Goal: Obtain resource: Obtain resource

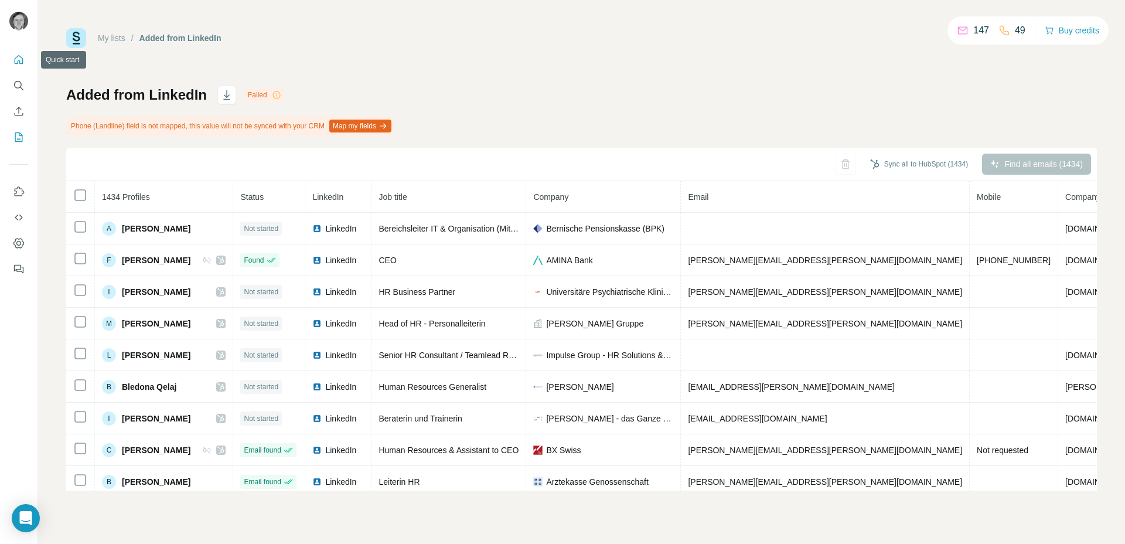
drag, startPoint x: 20, startPoint y: 54, endPoint x: 418, endPoint y: 64, distance: 398.2
click at [418, 64] on div "My lists / Added from LinkedIn 147 49 Buy credits Added from LinkedIn Failed Ph…" at bounding box center [581, 259] width 1031 height 463
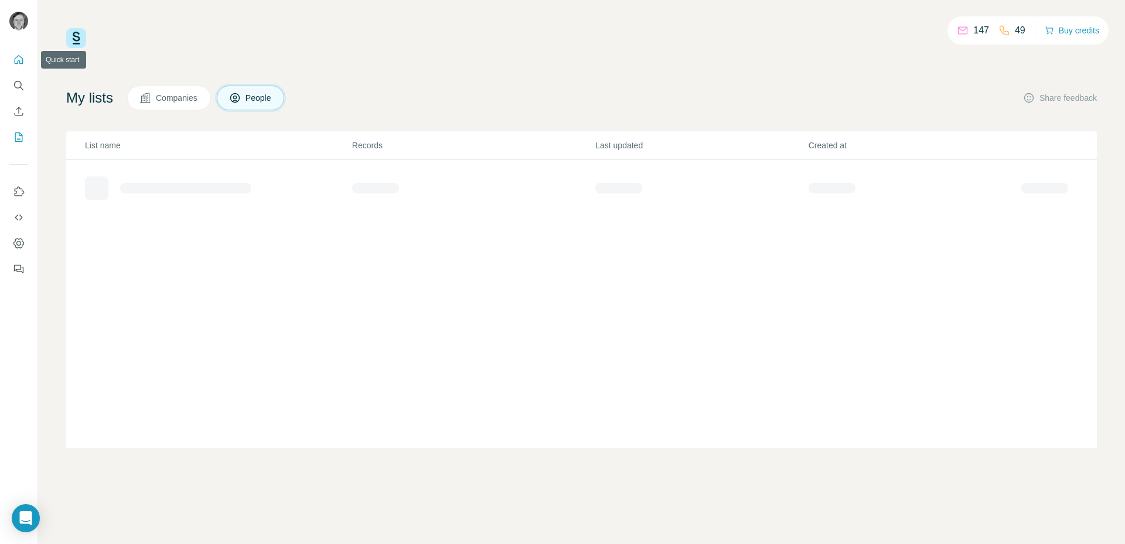
click at [22, 62] on icon "Quick start" at bounding box center [19, 60] width 12 height 12
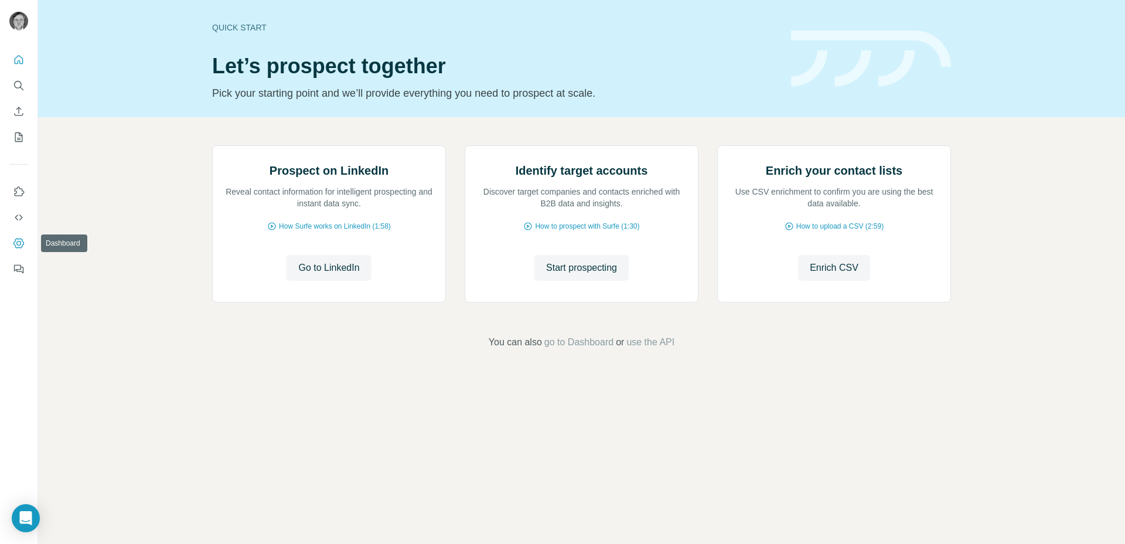
click at [18, 242] on icon "Dashboard" at bounding box center [19, 243] width 12 height 12
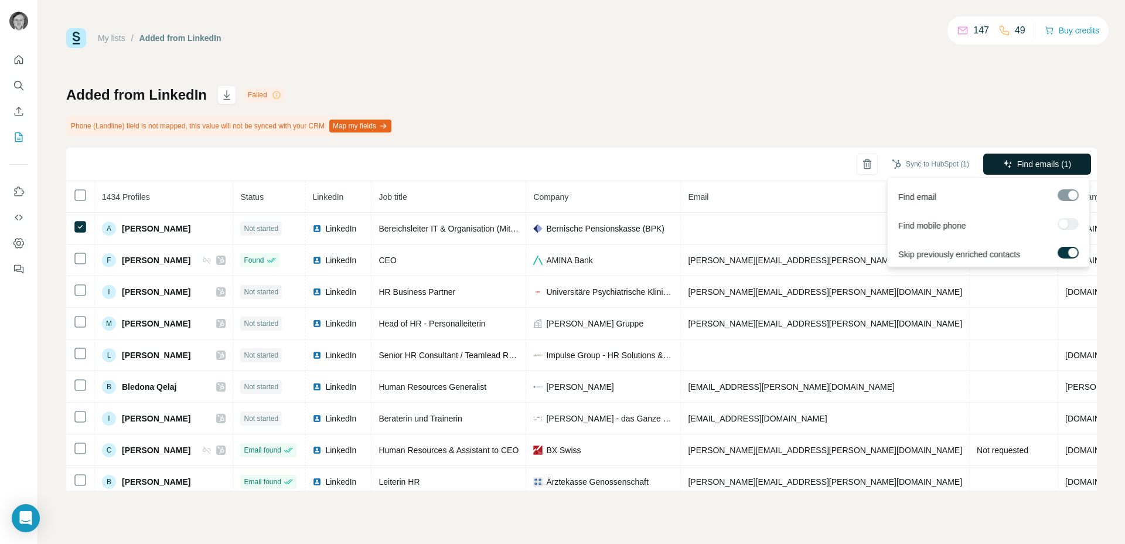
click at [1023, 174] on button "Find emails (1)" at bounding box center [1038, 164] width 108 height 21
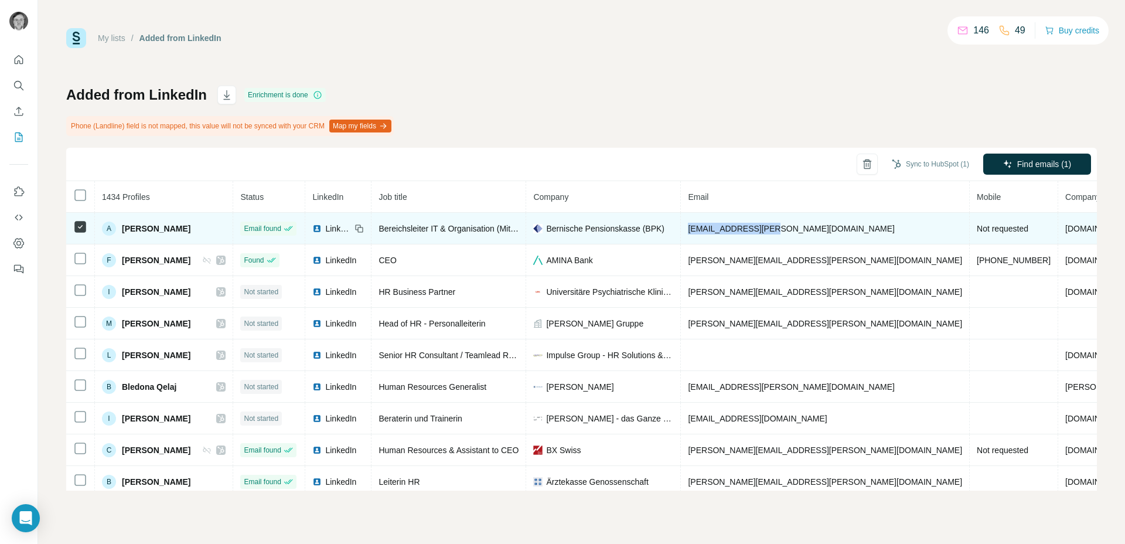
drag, startPoint x: 818, startPoint y: 226, endPoint x: 691, endPoint y: 234, distance: 128.1
click at [691, 234] on tr "A André Wälti Email found LinkedIn Bereichsleiter IT & Organisation (Mitglieder…" at bounding box center [709, 229] width 1286 height 32
copy tr "[EMAIL_ADDRESS][PERSON_NAME][DOMAIN_NAME]"
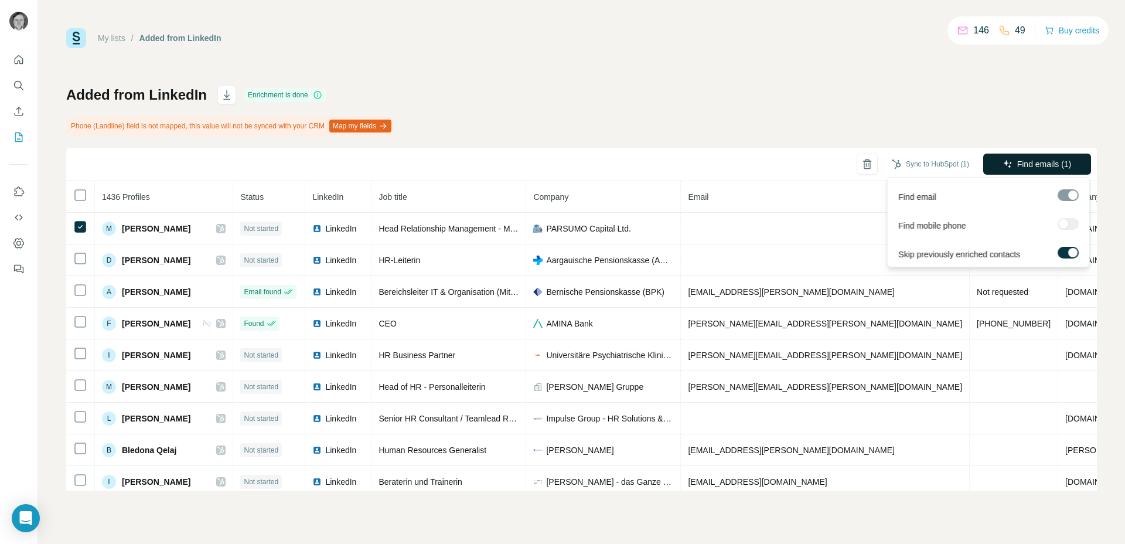
click at [1043, 161] on span "Find emails (1)" at bounding box center [1045, 164] width 55 height 12
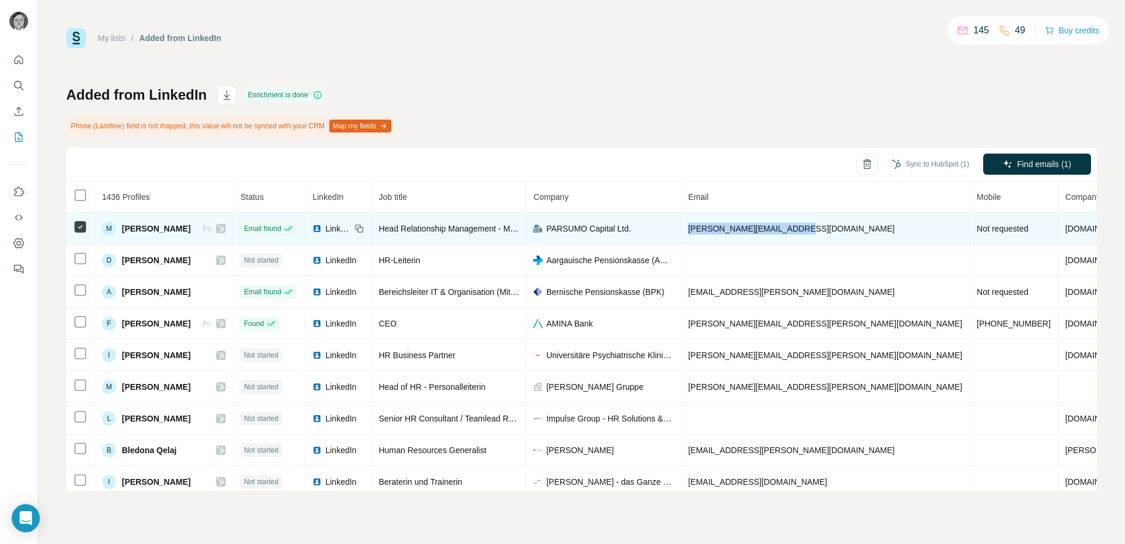
drag, startPoint x: 830, startPoint y: 236, endPoint x: 662, endPoint y: 237, distance: 168.2
click at [662, 237] on tr "M Marcel Burger Email found LinkedIn Head Relationship Management - Managing Pa…" at bounding box center [709, 229] width 1286 height 32
copy tr "[PERSON_NAME][EMAIL_ADDRESS][DOMAIN_NAME]"
click at [817, 232] on td "[PERSON_NAME][EMAIL_ADDRESS][DOMAIN_NAME]" at bounding box center [825, 229] width 289 height 32
drag, startPoint x: 822, startPoint y: 231, endPoint x: 695, endPoint y: 229, distance: 127.2
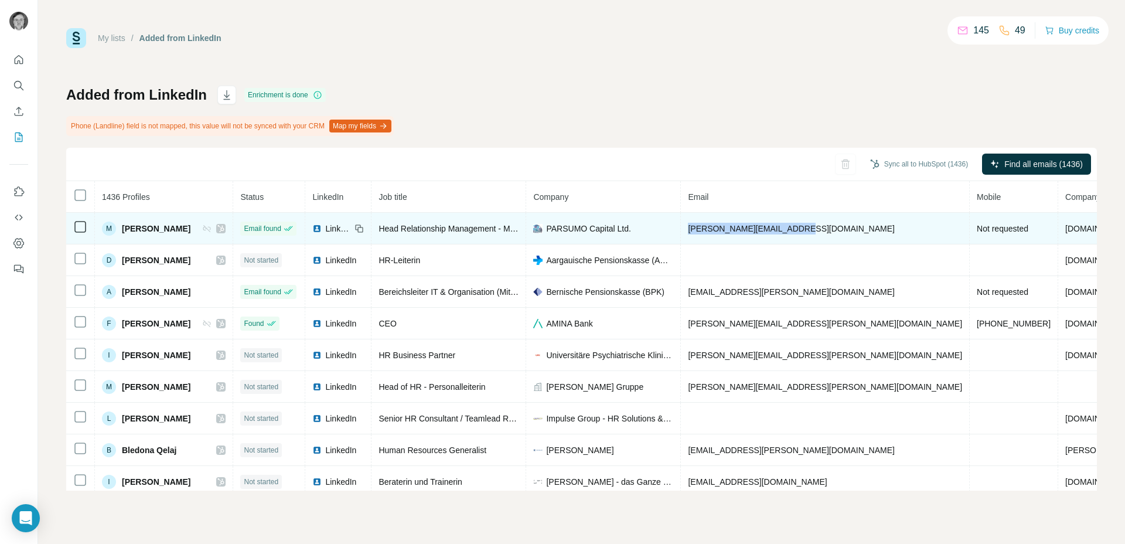
click at [695, 229] on td "[PERSON_NAME][EMAIL_ADDRESS][DOMAIN_NAME]" at bounding box center [825, 229] width 289 height 32
copy span "[PERSON_NAME][EMAIL_ADDRESS][DOMAIN_NAME]"
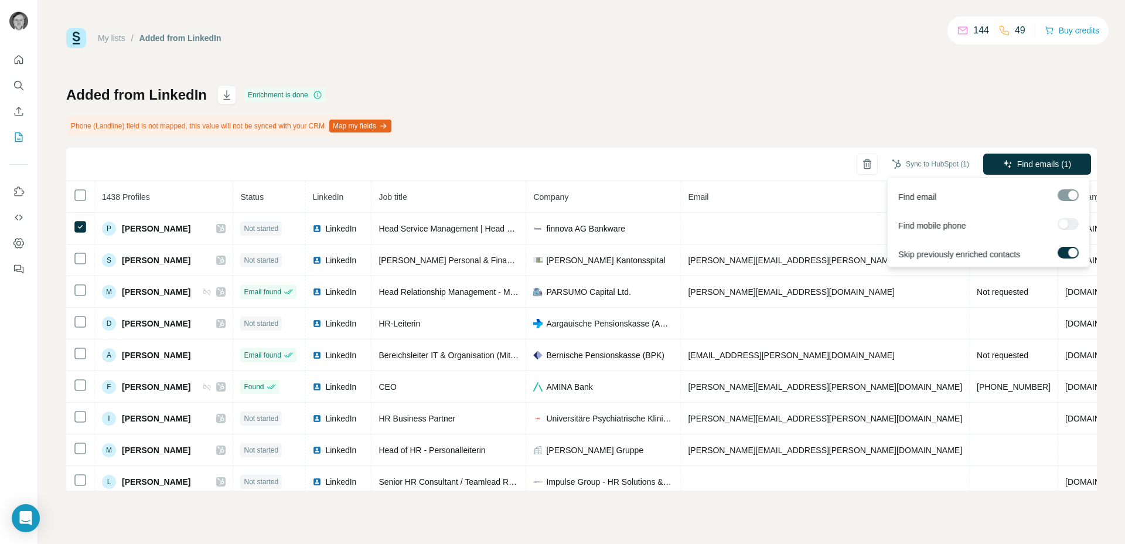
click at [1048, 175] on div "Find emails (1)" at bounding box center [1038, 165] width 108 height 23
click at [1040, 165] on span "Find emails (1)" at bounding box center [1045, 164] width 55 height 12
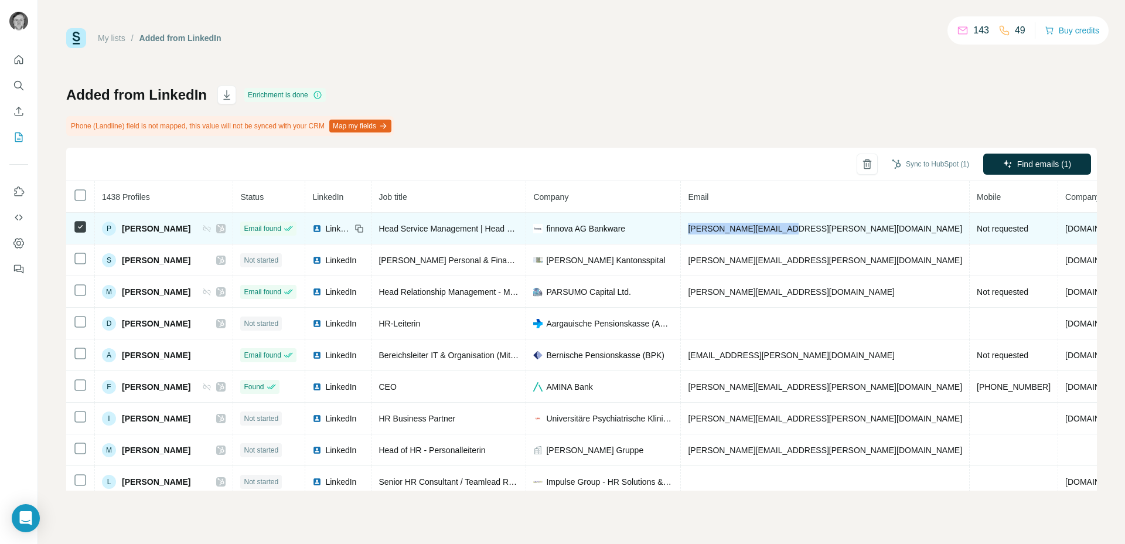
drag, startPoint x: 817, startPoint y: 232, endPoint x: 678, endPoint y: 219, distance: 138.9
click at [678, 219] on tr "P [PERSON_NAME] Email found LinkedIn Head Service Management | Head SaaS Busine…" at bounding box center [709, 229] width 1286 height 32
copy tr "[PERSON_NAME][EMAIL_ADDRESS][PERSON_NAME][DOMAIN_NAME]"
